Goal: Find specific page/section

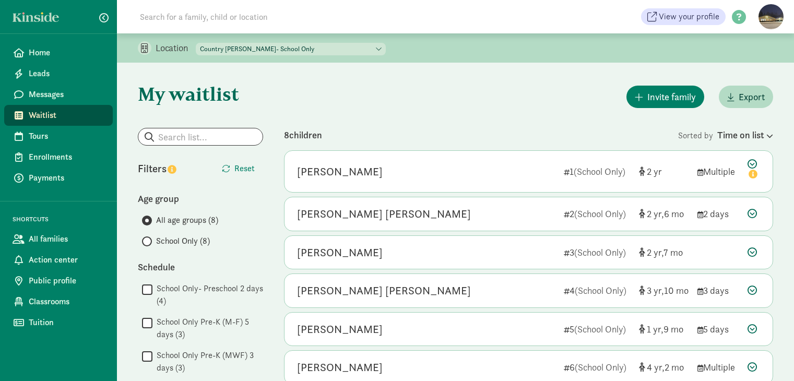
scroll to position [351, 0]
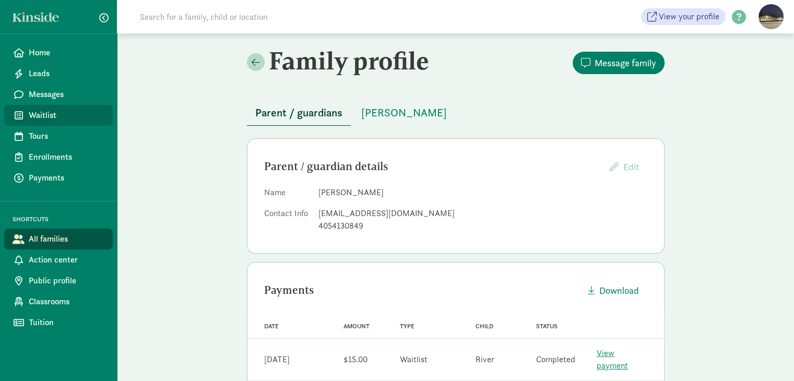
click at [44, 112] on span "Waitlist" at bounding box center [67, 115] width 76 height 13
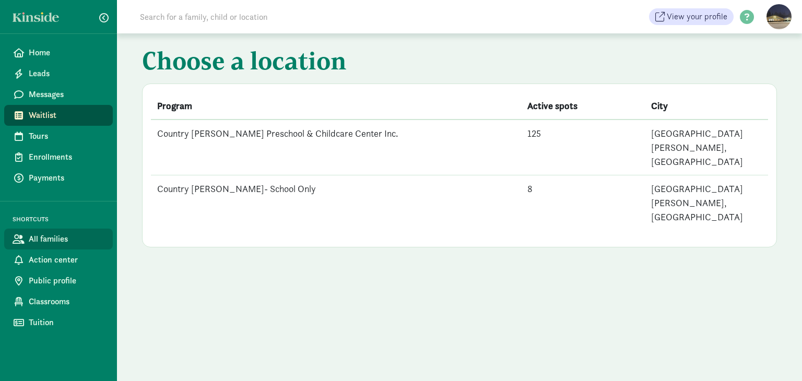
click at [41, 239] on span "All families" at bounding box center [67, 239] width 76 height 13
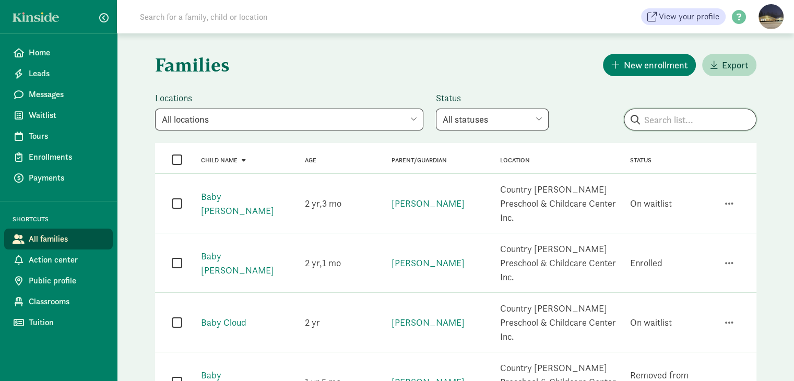
click at [697, 121] on input "search" at bounding box center [689, 119] width 131 height 21
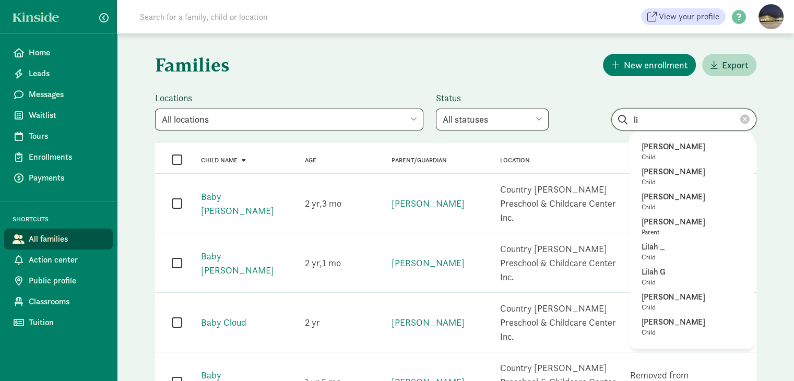
type input "l"
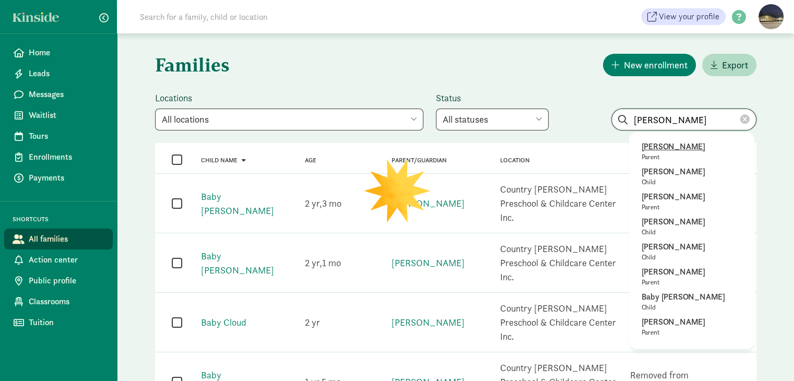
type input "[PERSON_NAME]"
click at [680, 148] on p "[PERSON_NAME]" at bounding box center [691, 146] width 100 height 13
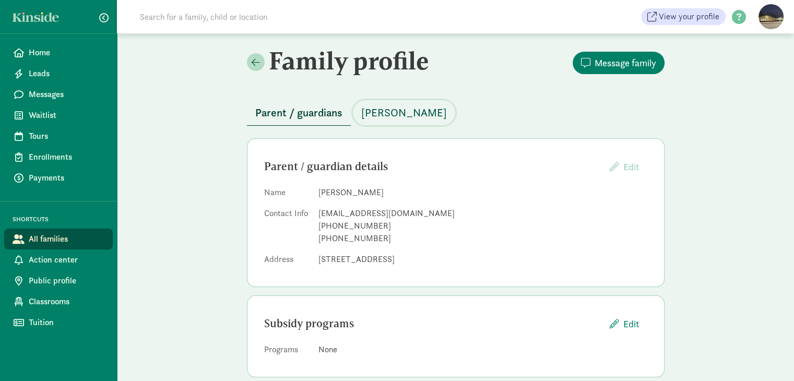
click at [382, 111] on span "[PERSON_NAME]" at bounding box center [404, 112] width 86 height 17
